Goal: Task Accomplishment & Management: Complete application form

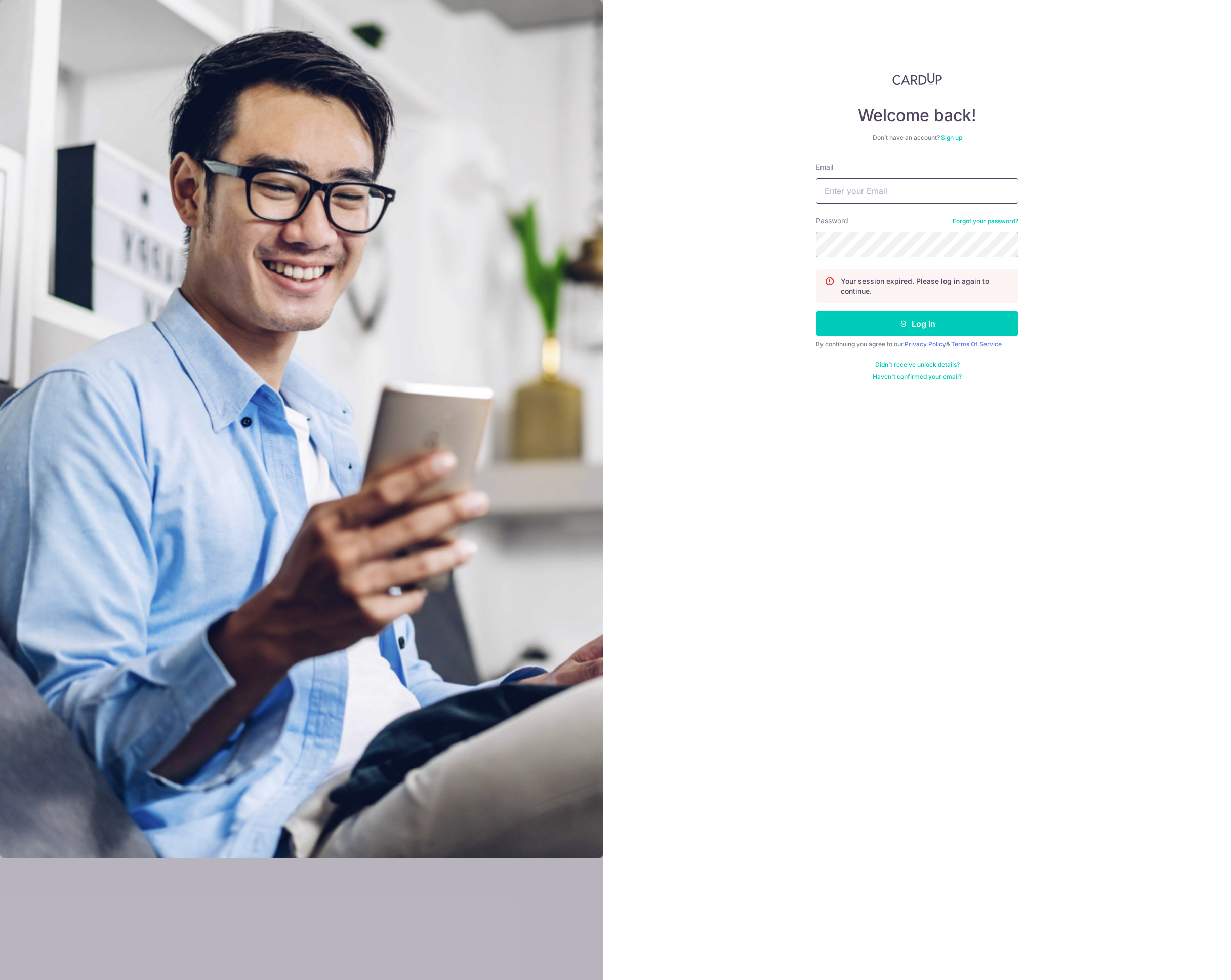
click at [888, 197] on input "Email" at bounding box center [917, 191] width 202 height 25
click at [876, 162] on div "Email" at bounding box center [917, 183] width 202 height 42
click at [864, 189] on input "Email" at bounding box center [917, 191] width 202 height 25
type input "[EMAIL_ADDRESS][DOMAIN_NAME]"
click at [915, 313] on button "Log in" at bounding box center [917, 323] width 202 height 25
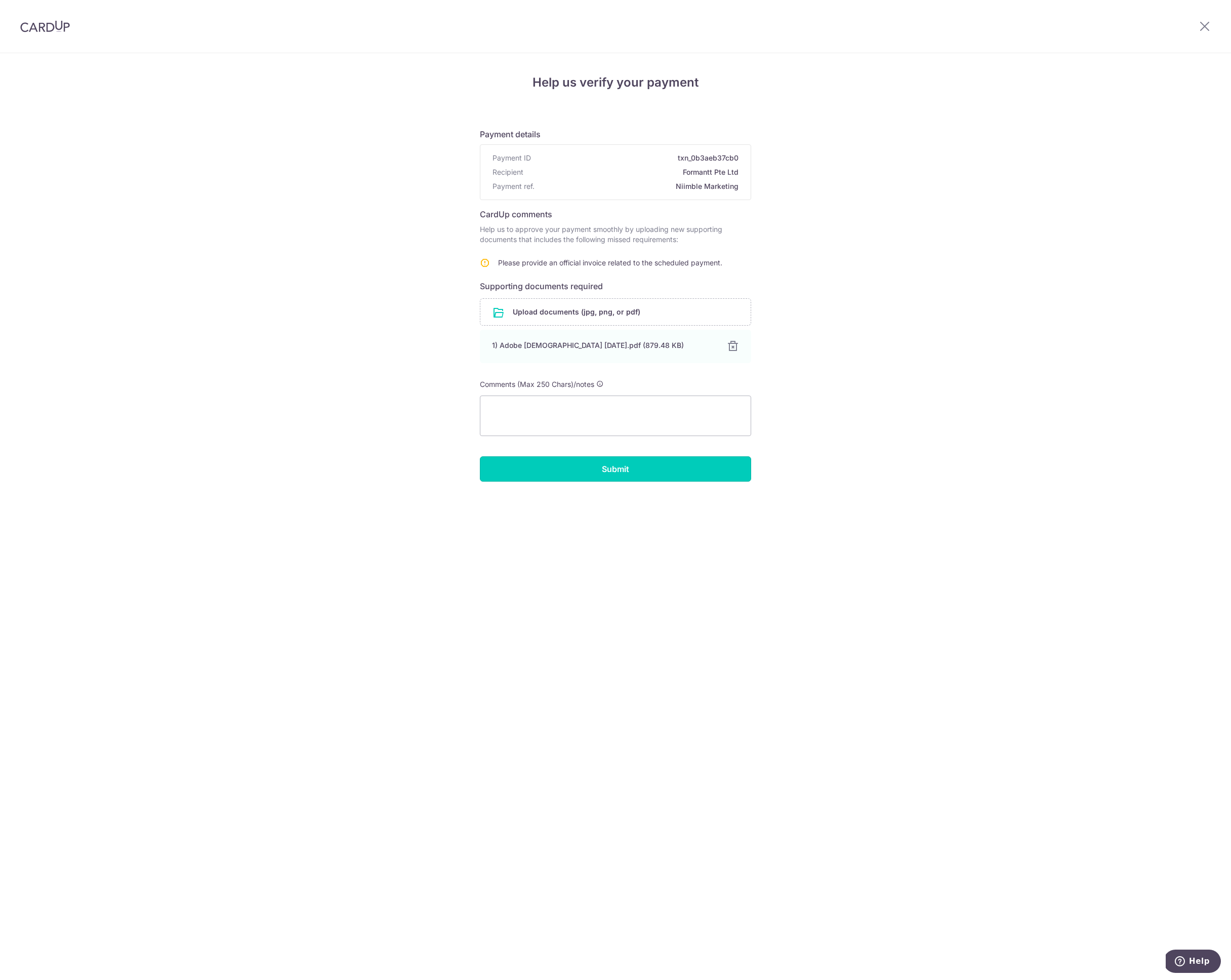
click at [635, 472] on input "Submit" at bounding box center [615, 468] width 272 height 25
